Goal: Submit feedback/report problem: Submit feedback/report problem

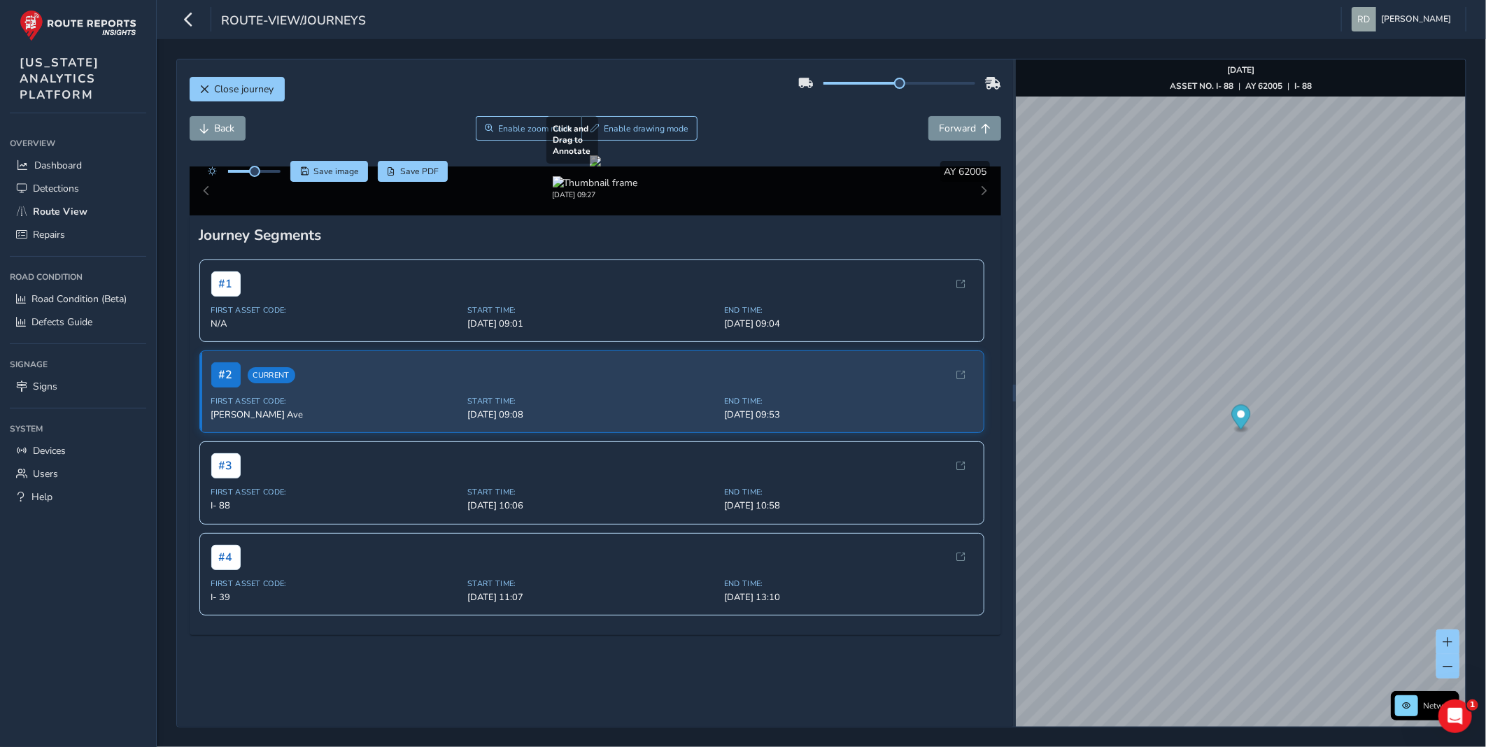
click at [601, 166] on div at bounding box center [595, 160] width 11 height 11
click at [606, 127] on span "Enable drawing mode" at bounding box center [646, 128] width 85 height 11
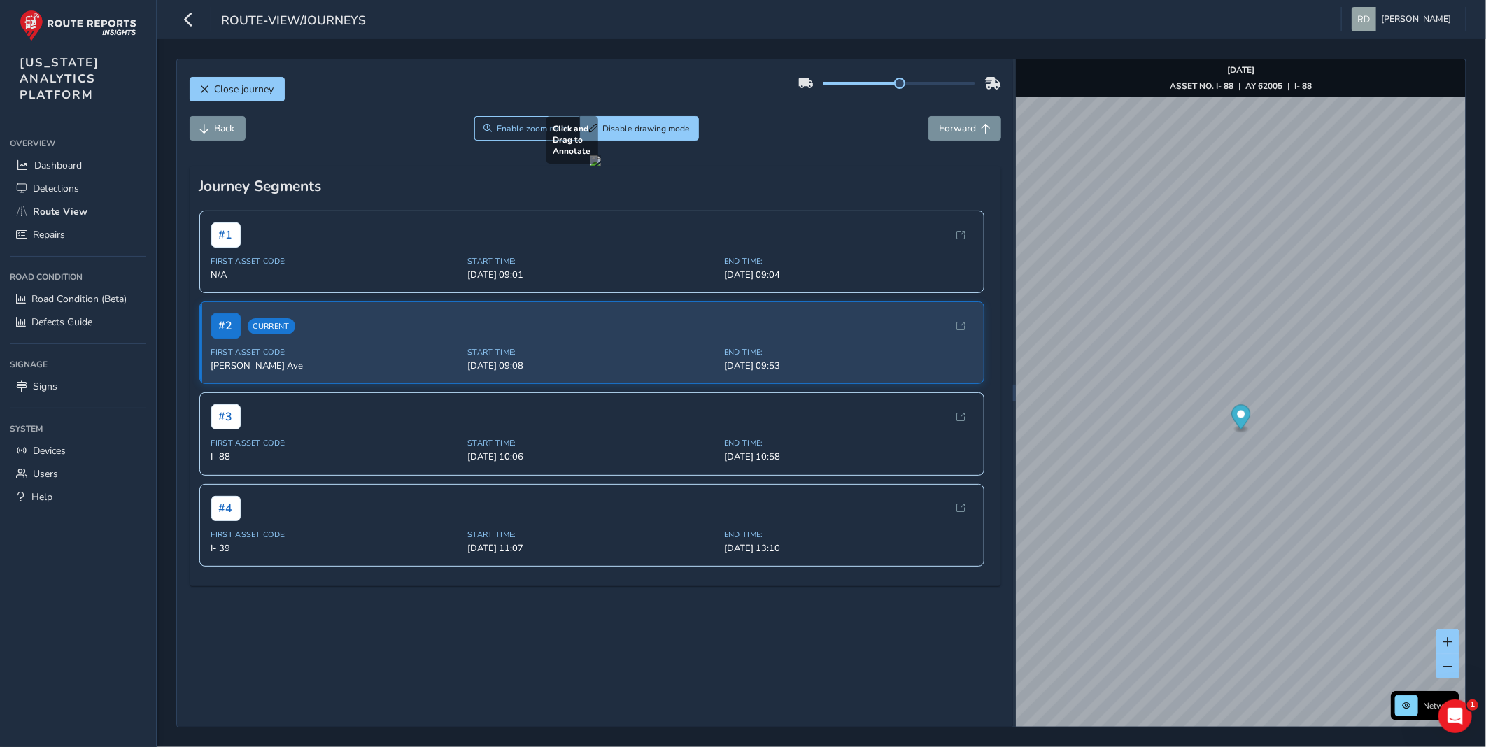
drag, startPoint x: 211, startPoint y: 486, endPoint x: 550, endPoint y: 546, distance: 344.6
click at [590, 166] on div at bounding box center [595, 160] width 11 height 11
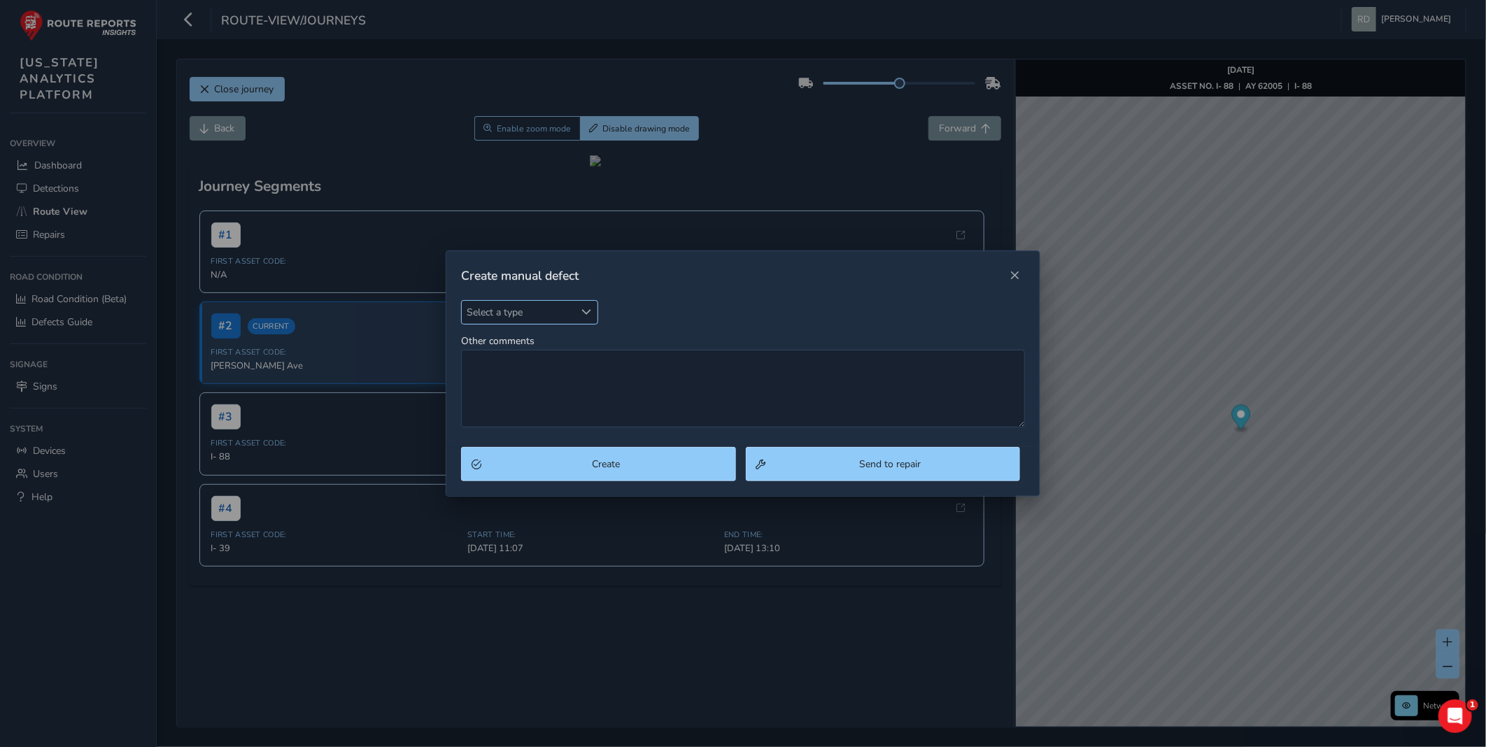
click at [565, 304] on span "Select a type" at bounding box center [518, 312] width 113 height 23
type input "pot"
click at [518, 368] on li "Pothole" at bounding box center [544, 375] width 165 height 23
click at [572, 441] on div "Pothole Pothole Other comments" at bounding box center [742, 374] width 593 height 148
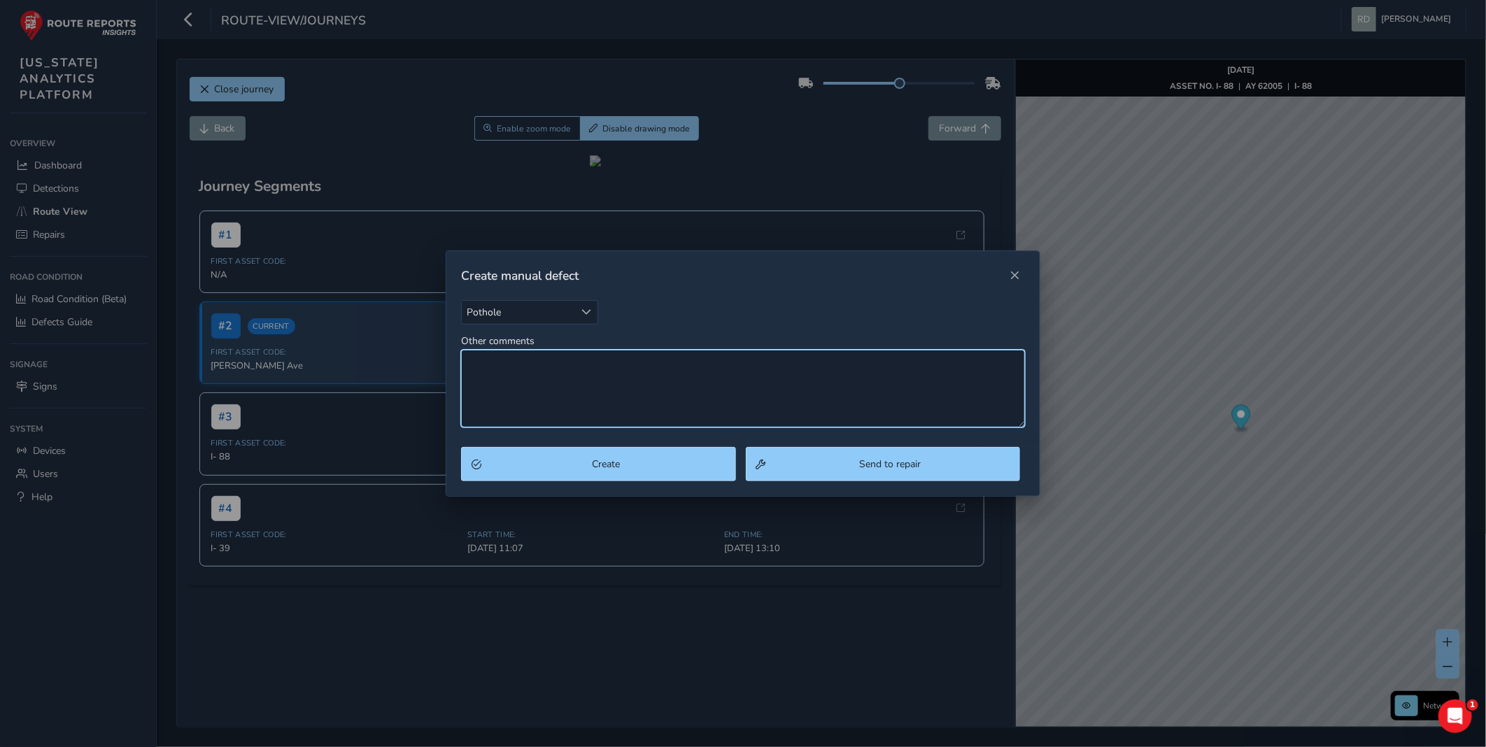
click at [584, 390] on textarea "Other comments" at bounding box center [743, 389] width 564 height 78
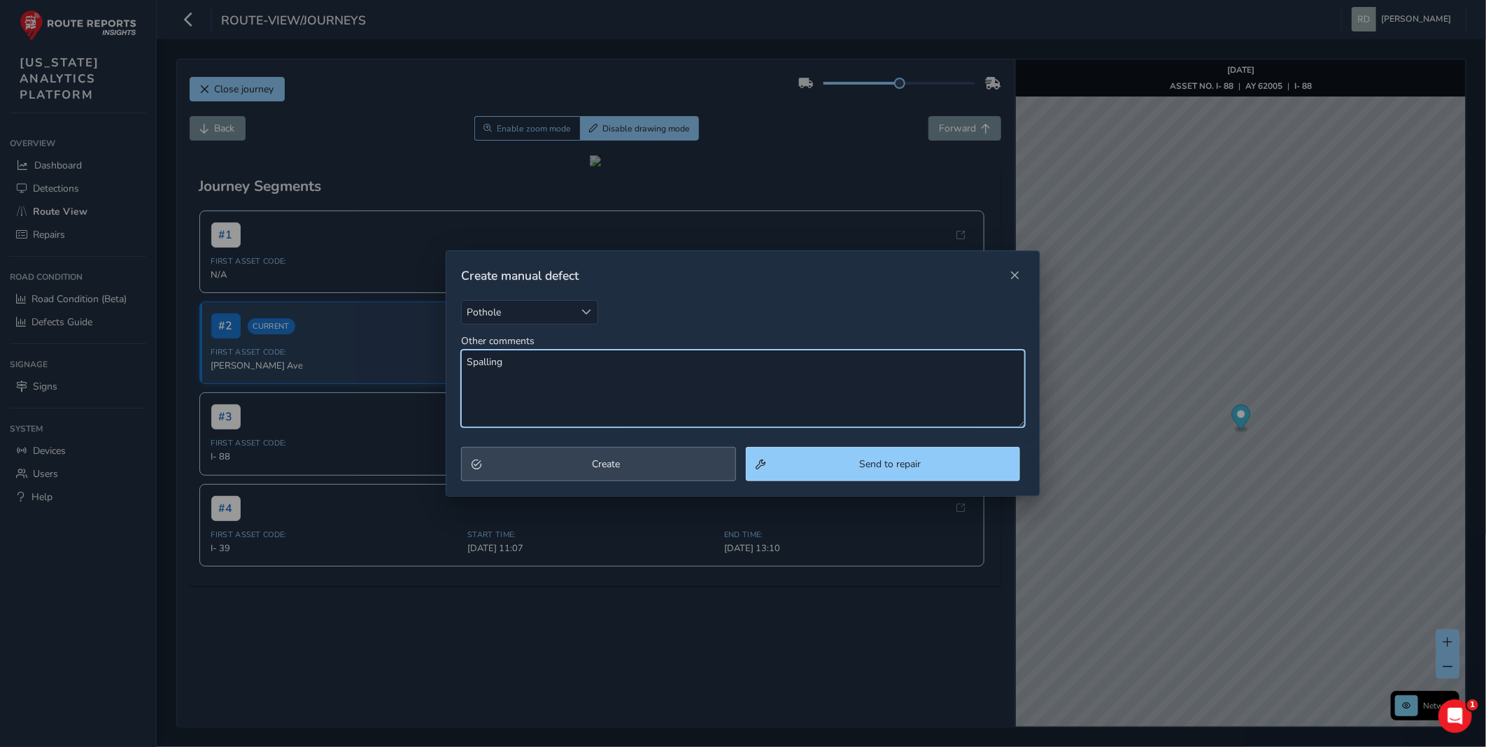
type textarea "Spalling"
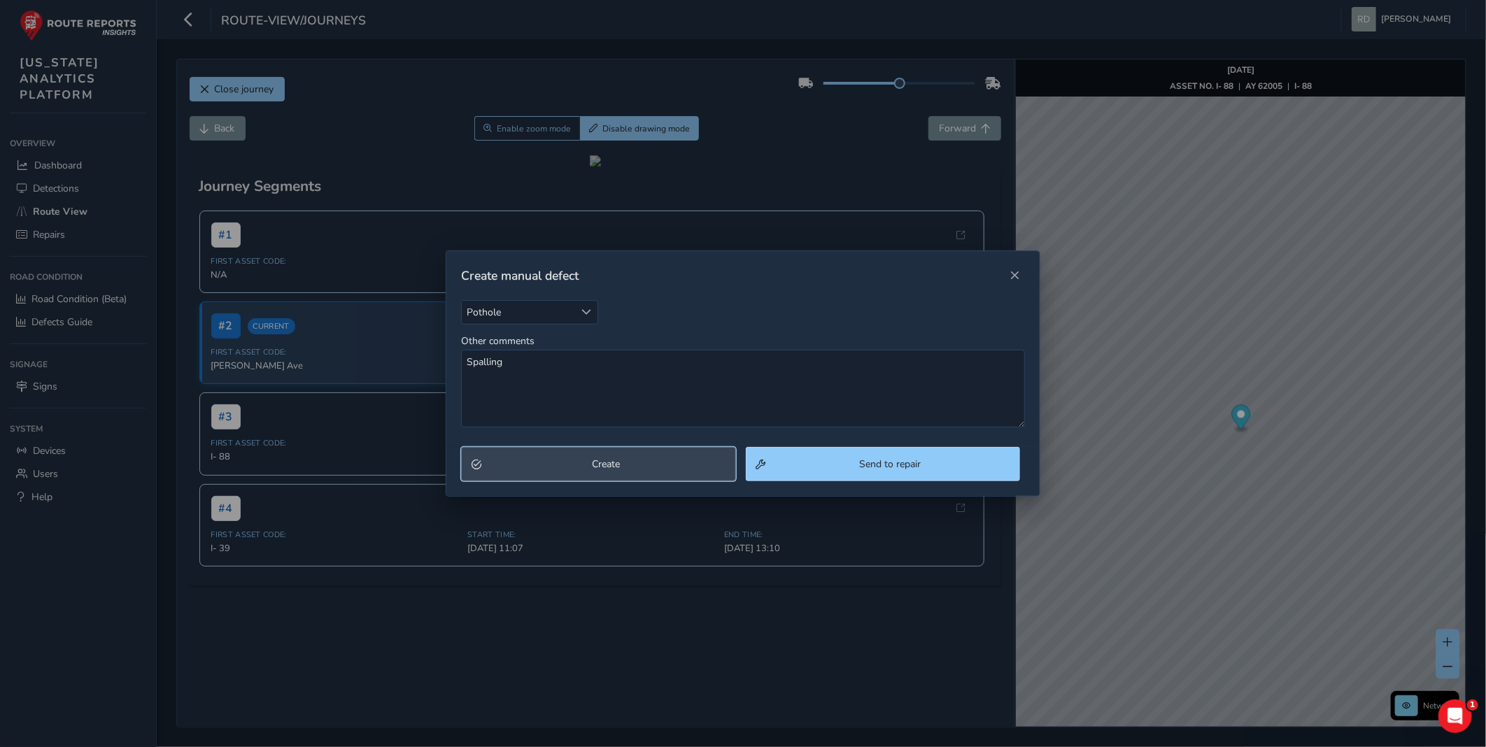
click at [630, 448] on button "Create" at bounding box center [598, 464] width 274 height 34
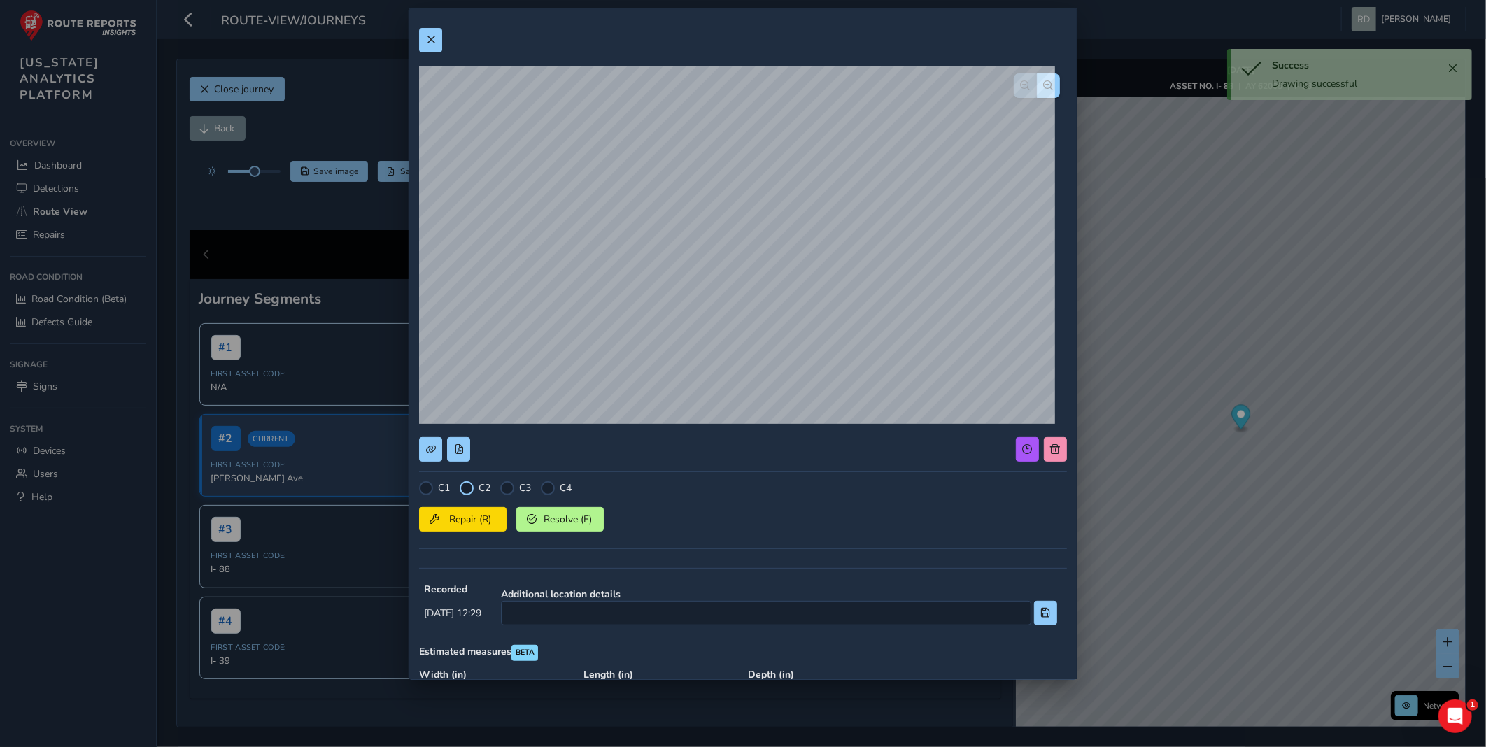
click at [464, 487] on div at bounding box center [467, 488] width 14 height 14
click at [465, 516] on span "Repair (R)" at bounding box center [470, 519] width 52 height 13
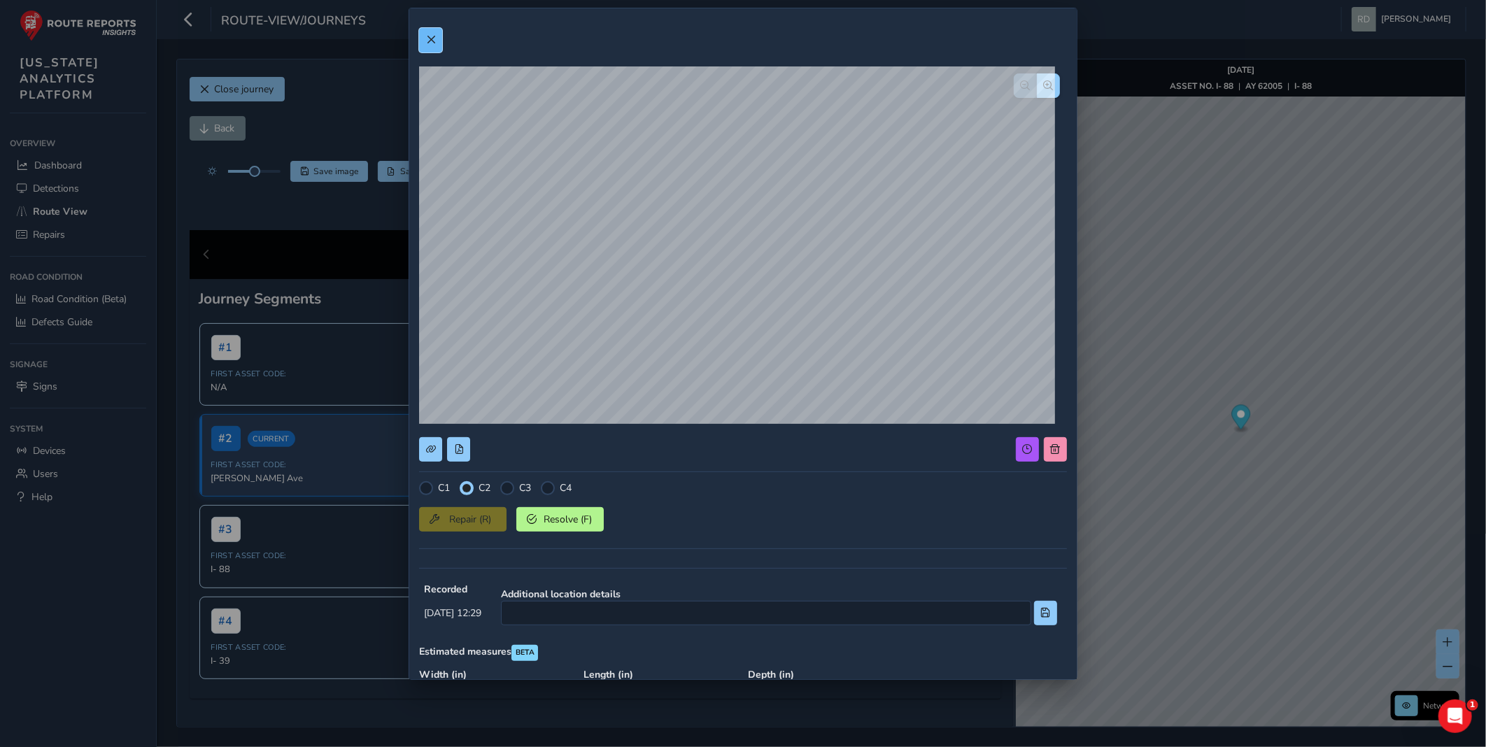
click at [439, 36] on button at bounding box center [430, 40] width 23 height 24
